Goal: Transaction & Acquisition: Download file/media

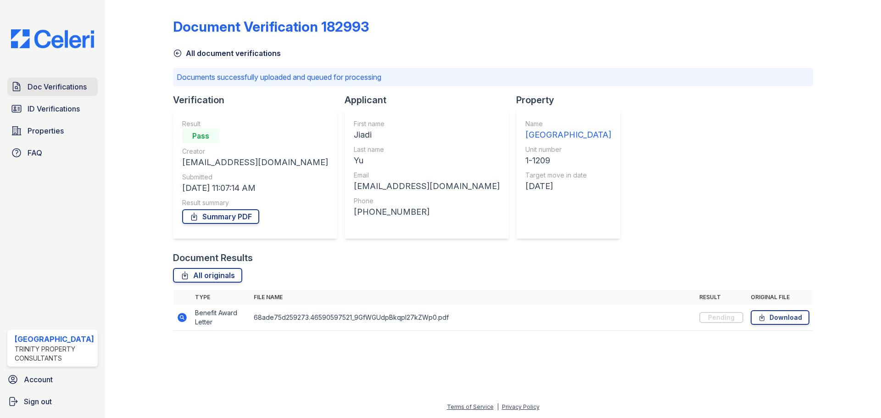
click at [42, 86] on span "Doc Verifications" at bounding box center [57, 86] width 59 height 11
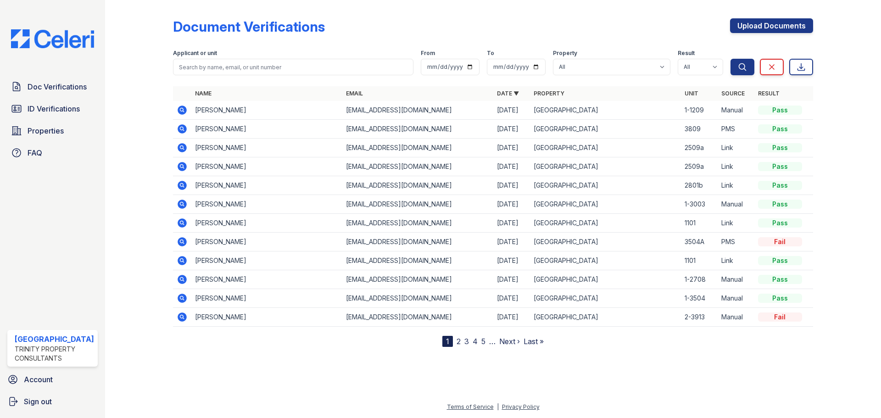
click at [182, 110] on icon at bounding box center [181, 109] width 2 height 2
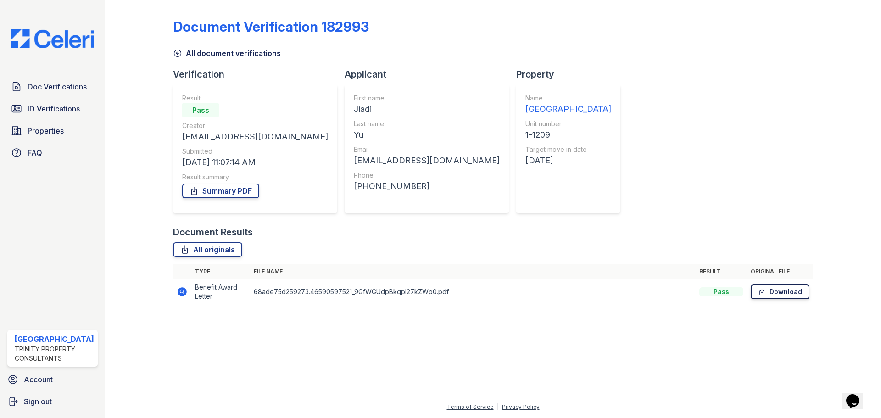
click at [779, 288] on link "Download" at bounding box center [779, 291] width 59 height 15
click at [248, 189] on link "Summary PDF" at bounding box center [220, 190] width 77 height 15
click at [227, 190] on link "Summary PDF" at bounding box center [220, 190] width 77 height 15
click at [55, 83] on span "Doc Verifications" at bounding box center [57, 86] width 59 height 11
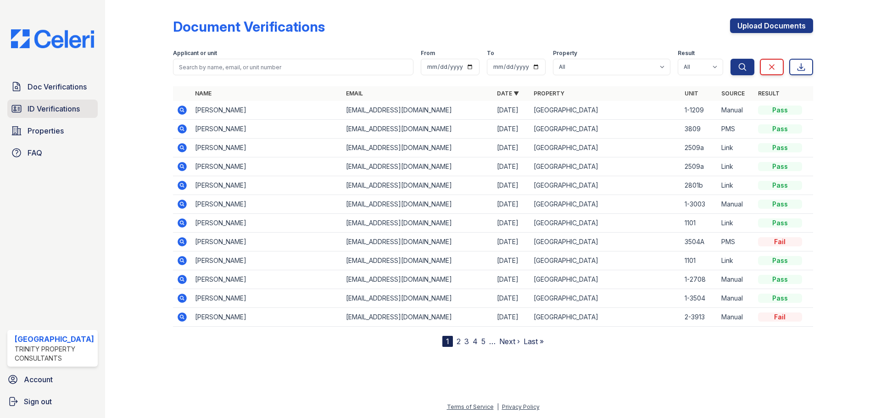
click at [60, 110] on span "ID Verifications" at bounding box center [54, 108] width 52 height 11
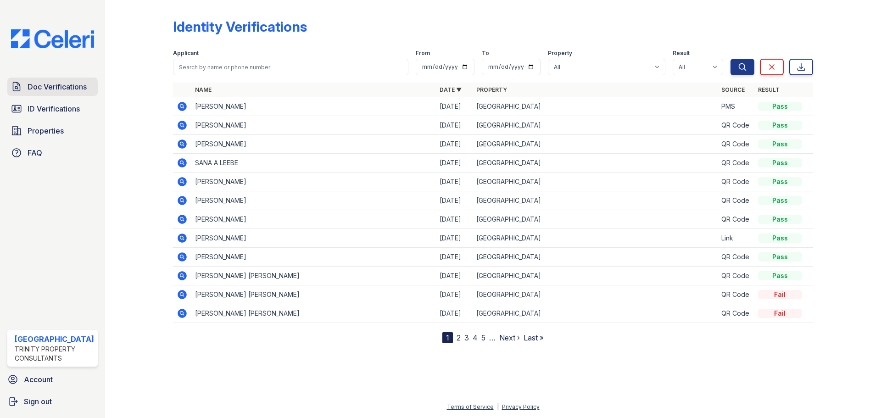
click at [59, 89] on span "Doc Verifications" at bounding box center [57, 86] width 59 height 11
